Goal: Task Accomplishment & Management: Use online tool/utility

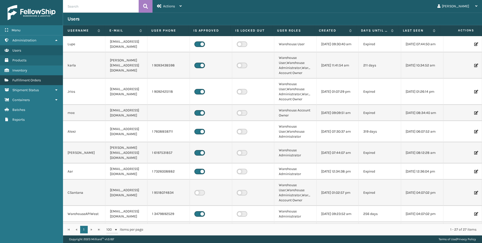
click at [47, 80] on link "Fulfillment Orders" at bounding box center [31, 80] width 63 height 10
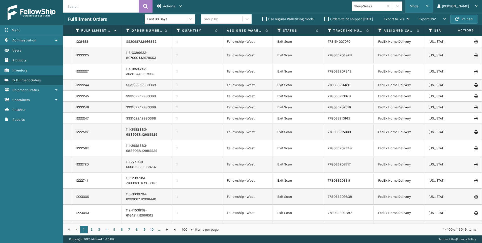
click at [419, 7] on span "Mode" at bounding box center [414, 6] width 9 height 4
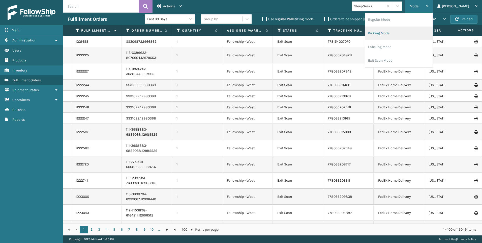
click at [413, 30] on li "Picking Mode" at bounding box center [399, 33] width 68 height 14
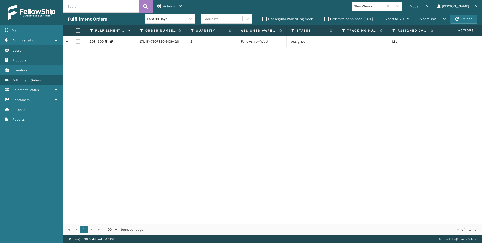
click at [79, 42] on label at bounding box center [78, 41] width 5 height 5
click at [76, 42] on input "checkbox" at bounding box center [76, 40] width 0 height 3
checkbox input "true"
click at [157, 5] on div "Actions Settings Remove All Filters Export Labels Create Picking Batch" at bounding box center [170, 6] width 34 height 13
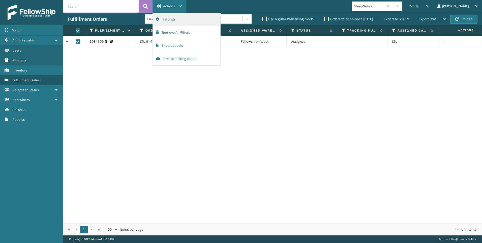
click at [171, 20] on button "Settings" at bounding box center [187, 19] width 68 height 13
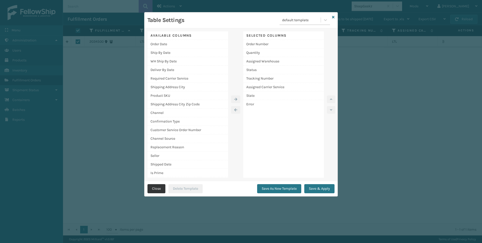
click at [154, 187] on button "Close" at bounding box center [157, 188] width 18 height 9
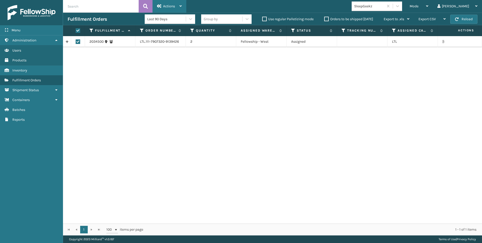
click at [170, 9] on div "Actions" at bounding box center [169, 6] width 25 height 13
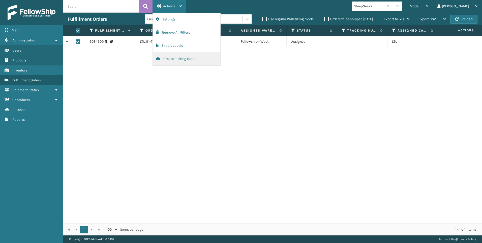
click at [182, 57] on button "Create Picking Batch" at bounding box center [187, 58] width 68 height 13
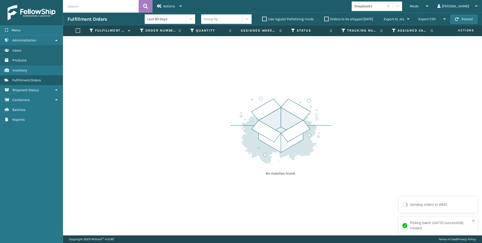
click at [384, 9] on div "SleepGeekz" at bounding box center [368, 6] width 32 height 8
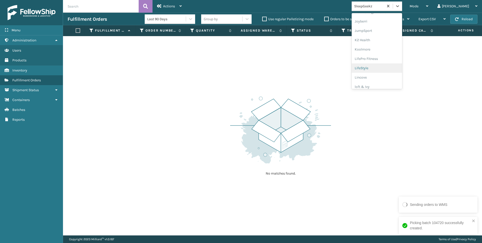
scroll to position [151, 0]
click at [389, 46] on div "Koolmore" at bounding box center [377, 44] width 50 height 9
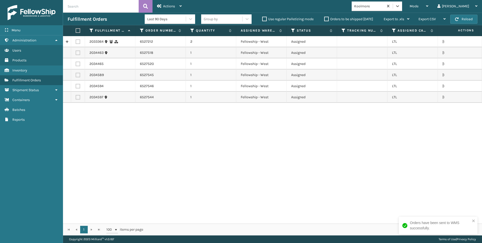
click at [78, 32] on label at bounding box center [77, 30] width 3 height 5
click at [76, 32] on input "checkbox" at bounding box center [76, 30] width 0 height 3
checkbox input "true"
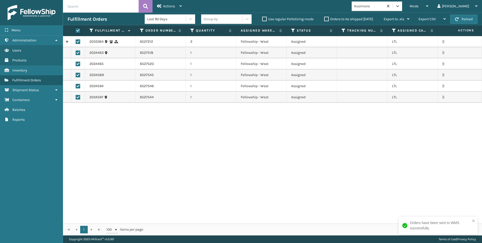
checkbox input "true"
click at [172, 4] on div "Actions" at bounding box center [169, 6] width 25 height 13
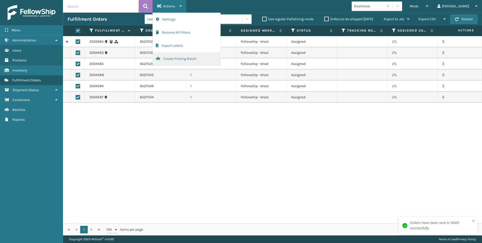
click at [176, 58] on button "Create Picking Batch" at bounding box center [187, 58] width 68 height 13
